Goal: Find specific page/section: Find specific page/section

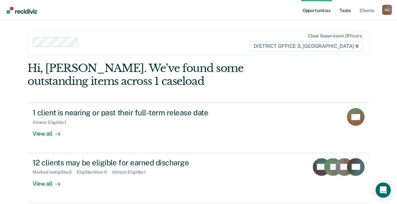
click at [347, 8] on link "Tasks" at bounding box center [346, 10] width 14 height 20
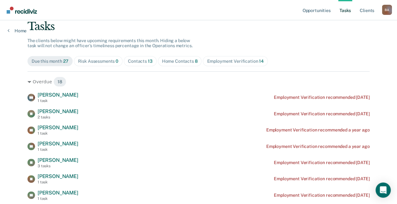
scroll to position [34, 0]
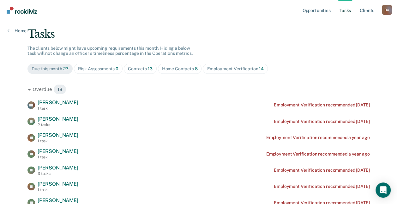
click at [177, 68] on div "Home Contacts 8" at bounding box center [180, 68] width 36 height 5
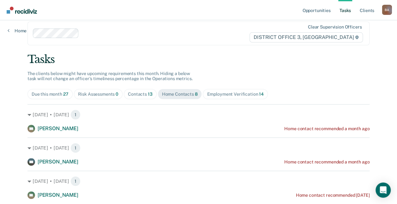
scroll to position [0, 0]
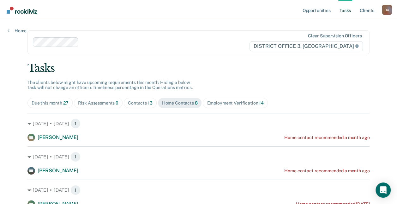
click at [93, 102] on div "Risk Assessments 0" at bounding box center [98, 102] width 41 height 5
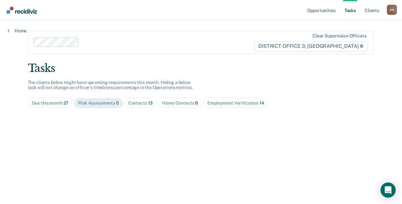
click at [52, 104] on div "Due this month 27" at bounding box center [50, 102] width 37 height 5
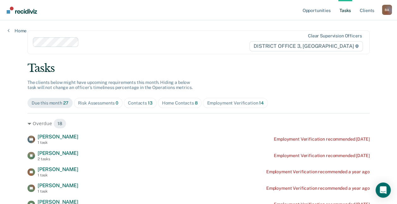
drag, startPoint x: 400, startPoint y: 45, endPoint x: 379, endPoint y: 127, distance: 85.5
drag, startPoint x: 379, startPoint y: 127, endPoint x: 371, endPoint y: 71, distance: 57.4
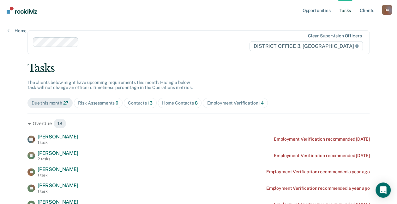
click at [370, 71] on div "Tasks" at bounding box center [199, 68] width 342 height 13
click at [143, 102] on div "Contacts 13" at bounding box center [140, 102] width 25 height 5
